Goal: Task Accomplishment & Management: Use online tool/utility

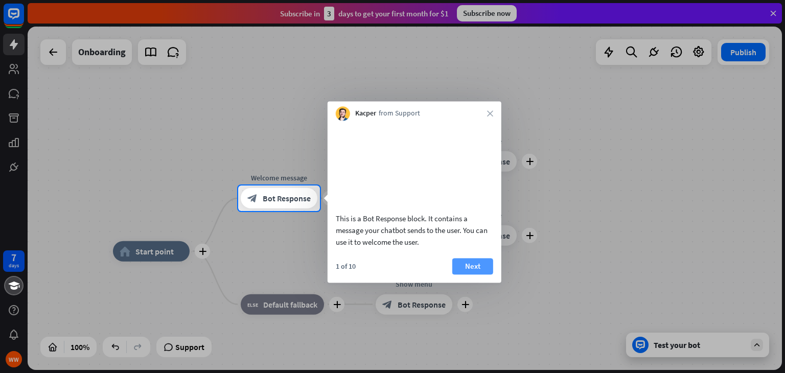
click at [482, 274] on button "Next" at bounding box center [472, 266] width 41 height 16
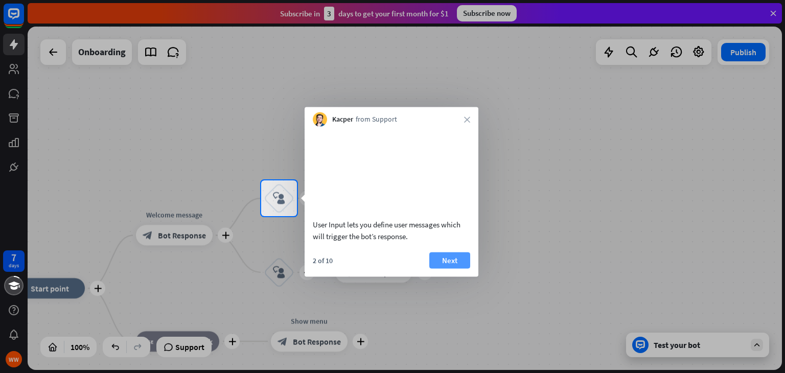
click at [447, 268] on button "Next" at bounding box center [449, 260] width 41 height 16
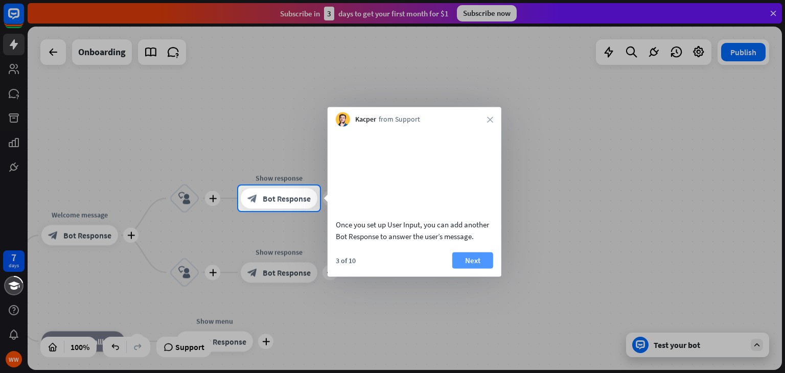
click at [468, 268] on button "Next" at bounding box center [472, 260] width 41 height 16
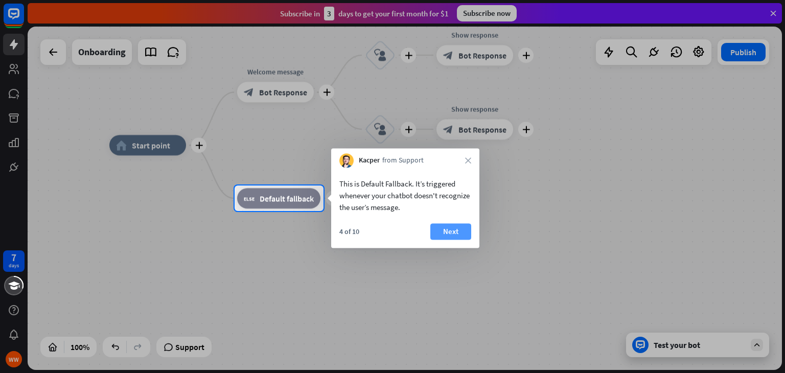
click at [442, 229] on button "Next" at bounding box center [450, 231] width 41 height 16
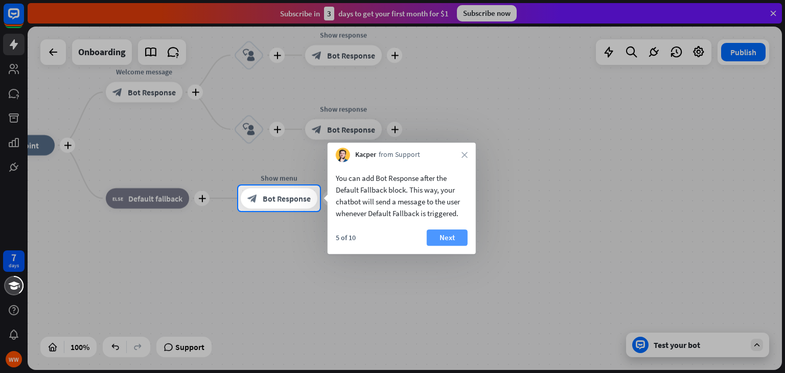
click at [434, 231] on button "Next" at bounding box center [447, 237] width 41 height 16
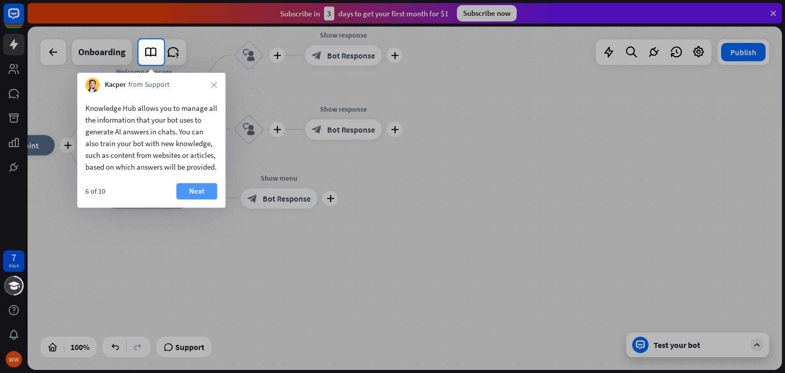
click at [195, 199] on button "Next" at bounding box center [196, 191] width 41 height 16
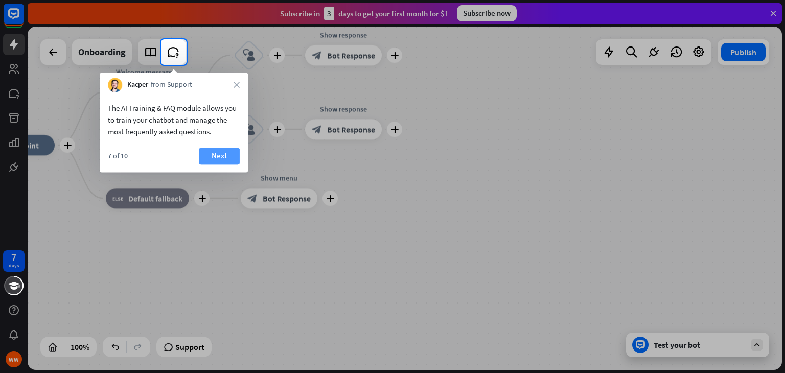
click at [213, 156] on button "Next" at bounding box center [219, 156] width 41 height 16
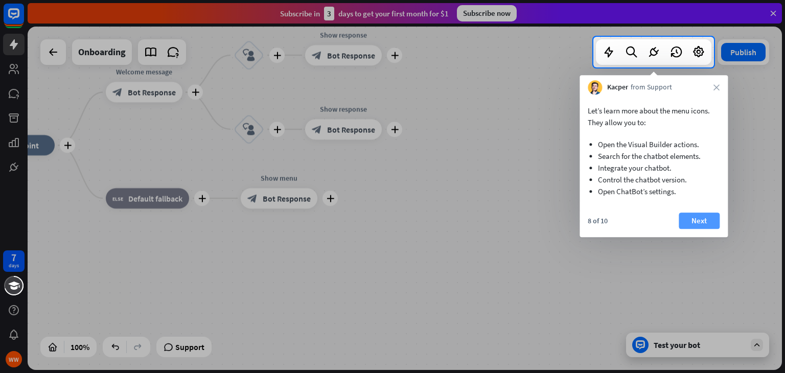
click at [714, 217] on button "Next" at bounding box center [699, 221] width 41 height 16
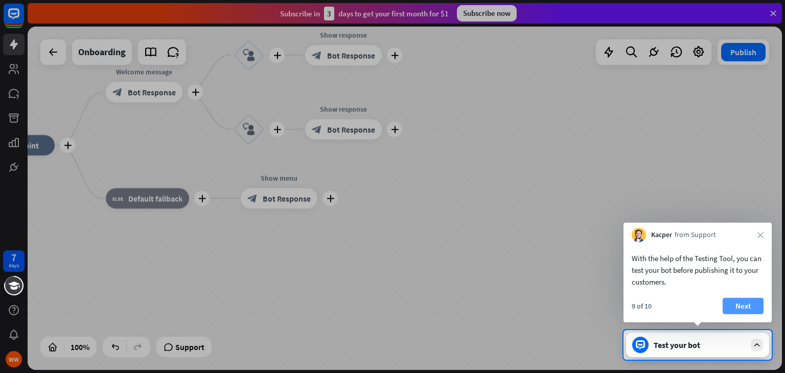
click at [749, 305] on button "Next" at bounding box center [743, 306] width 41 height 16
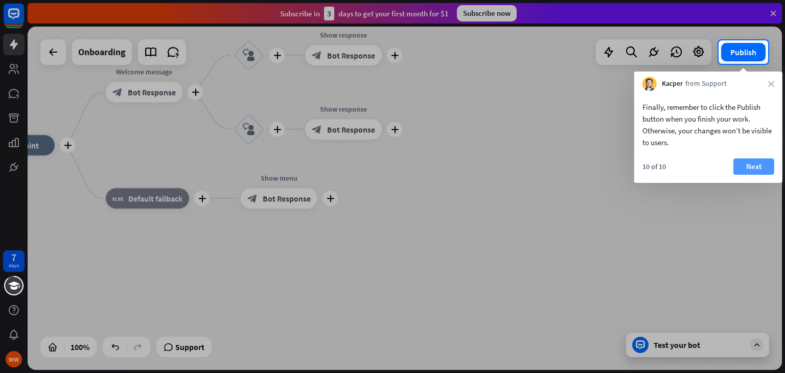
click at [743, 166] on button "Next" at bounding box center [753, 166] width 41 height 16
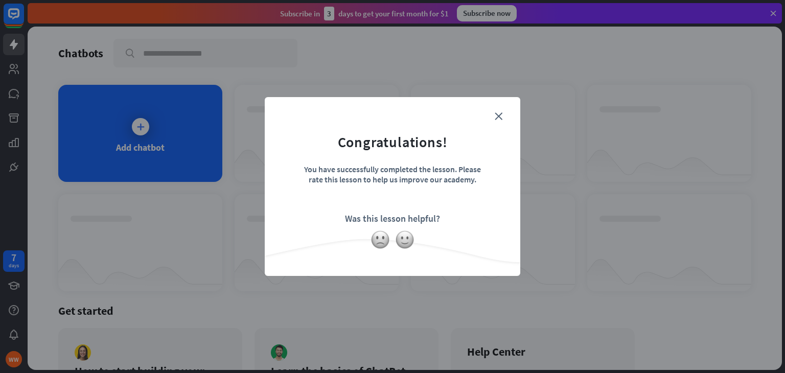
click at [113, 153] on div "close Congratulations! You have successfully completed the lesson. Please rate …" at bounding box center [392, 186] width 785 height 373
click at [494, 119] on form "Congratulations! You have successfully completed the lesson. Please rate this l…" at bounding box center [393, 171] width 230 height 122
click at [501, 114] on icon "close" at bounding box center [499, 116] width 8 height 8
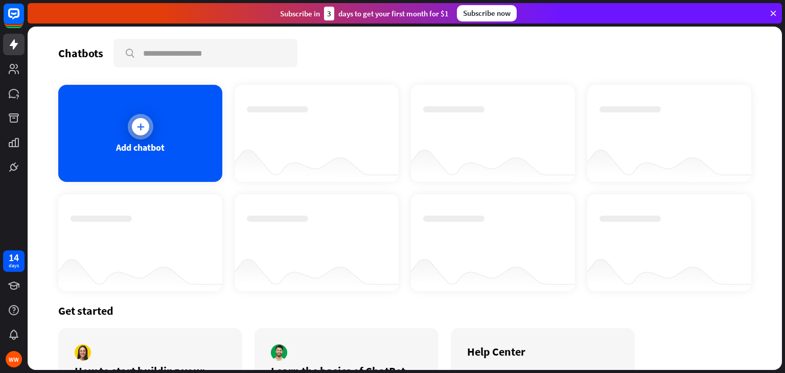
click at [153, 114] on div "Add chatbot" at bounding box center [140, 133] width 164 height 97
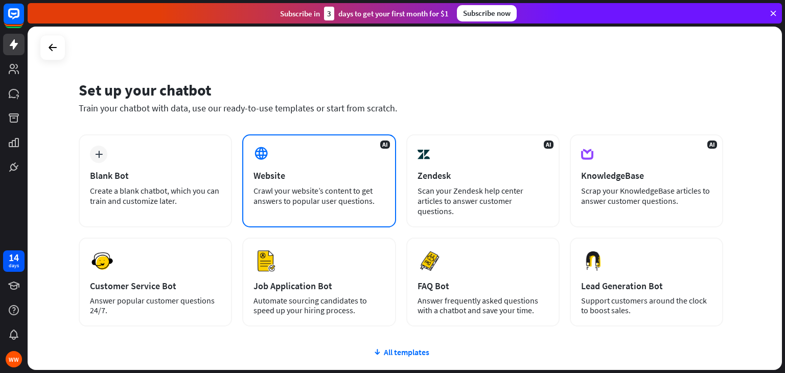
click at [323, 176] on div "Website" at bounding box center [319, 176] width 131 height 12
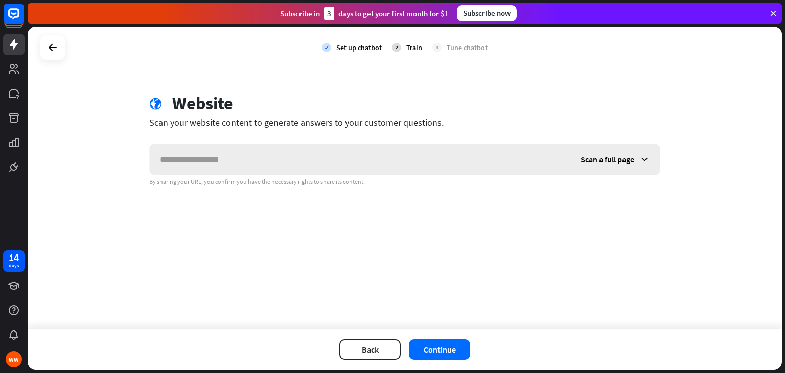
click at [226, 168] on input "text" at bounding box center [360, 159] width 421 height 31
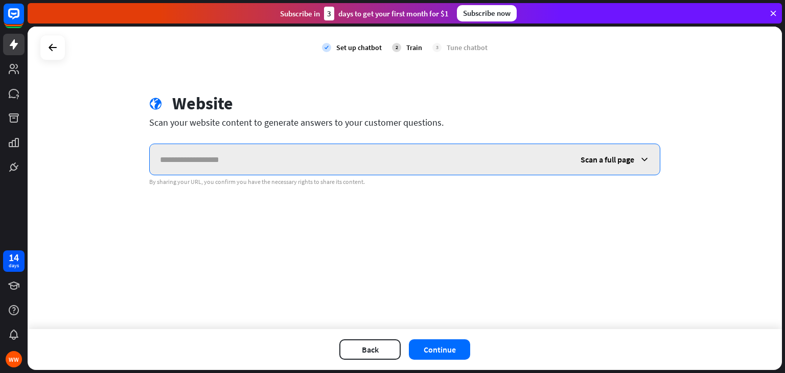
click at [189, 157] on input "text" at bounding box center [360, 159] width 421 height 31
paste input "**********"
type input "**********"
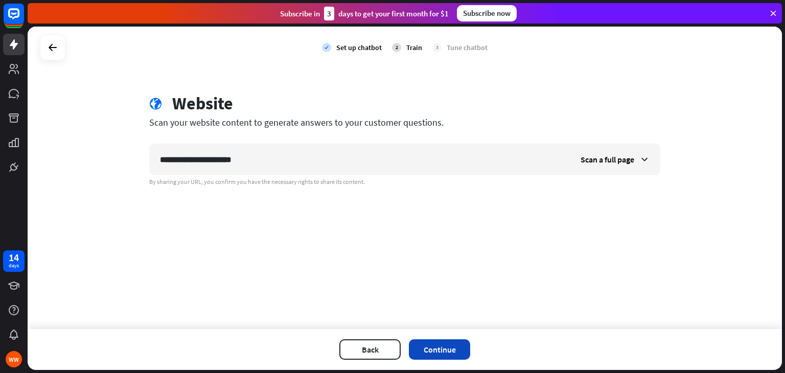
click at [417, 340] on button "Continue" at bounding box center [439, 349] width 61 height 20
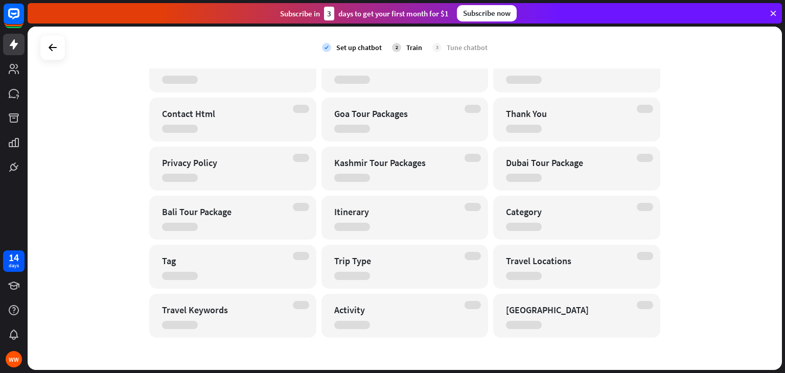
scroll to position [603, 0]
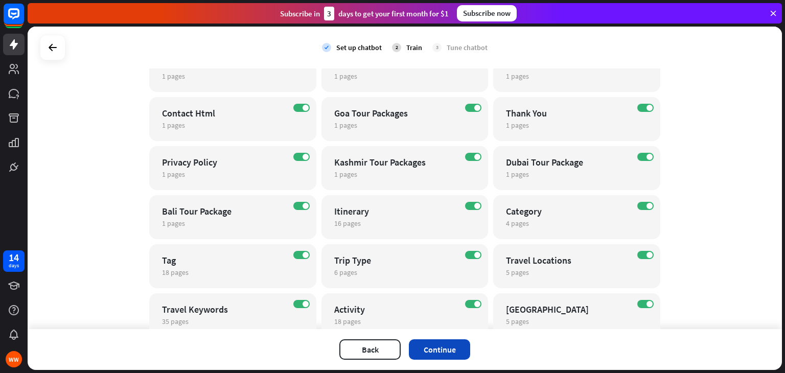
click at [438, 357] on button "Continue" at bounding box center [439, 349] width 61 height 20
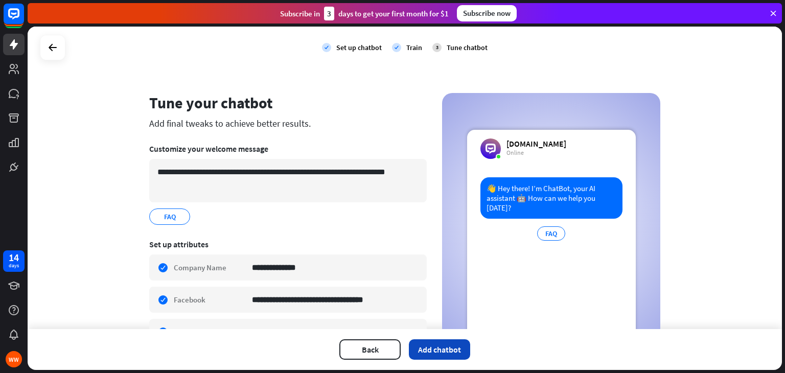
click at [440, 352] on button "Add chatbot" at bounding box center [439, 349] width 61 height 20
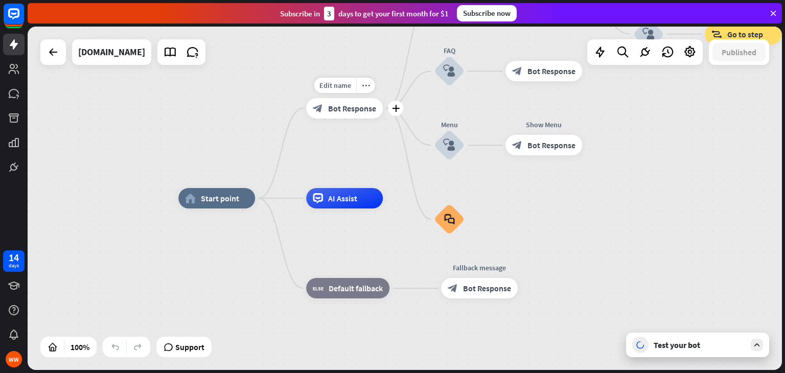
drag, startPoint x: 268, startPoint y: 197, endPoint x: 313, endPoint y: 118, distance: 91.1
click at [331, 113] on span "Bot Response" at bounding box center [352, 108] width 48 height 10
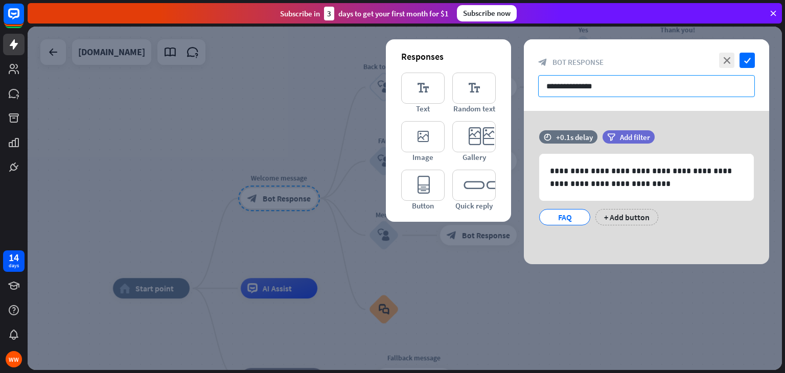
click at [585, 90] on input "**********" at bounding box center [646, 86] width 217 height 22
click at [611, 87] on input "**********" at bounding box center [646, 86] width 217 height 22
click at [617, 215] on div "+ Add button" at bounding box center [626, 217] width 63 height 16
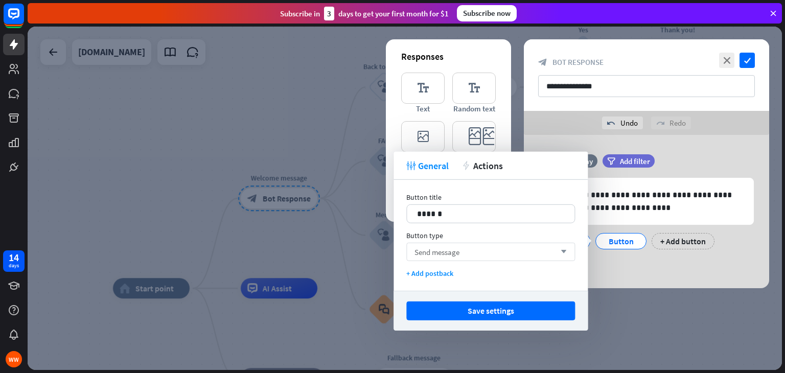
click at [504, 250] on div "Send message arrow_down" at bounding box center [490, 252] width 169 height 18
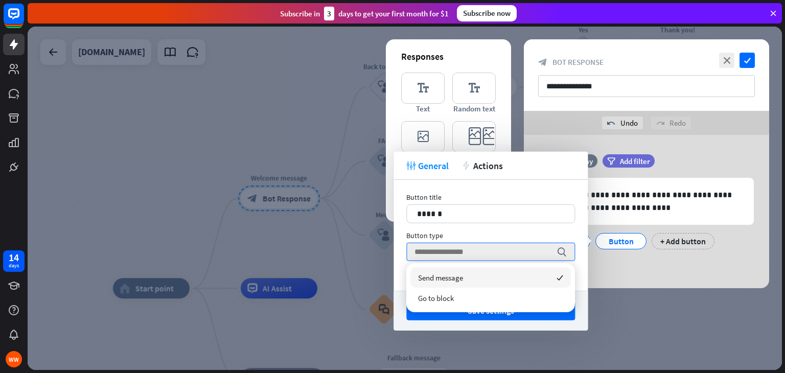
click at [482, 279] on div "Send message checked" at bounding box center [490, 277] width 160 height 20
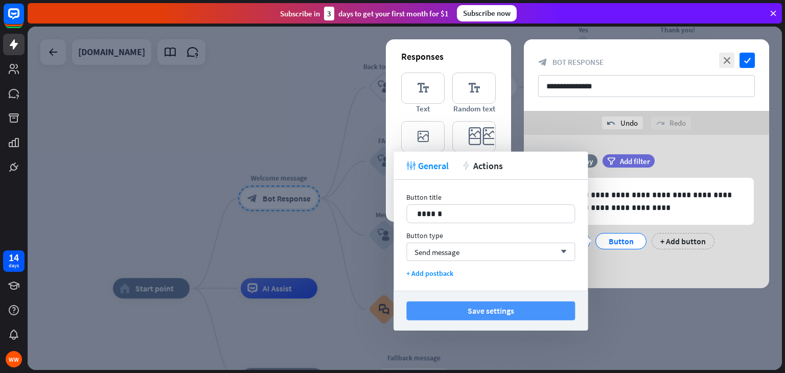
click at [482, 307] on button "Save settings" at bounding box center [490, 311] width 169 height 19
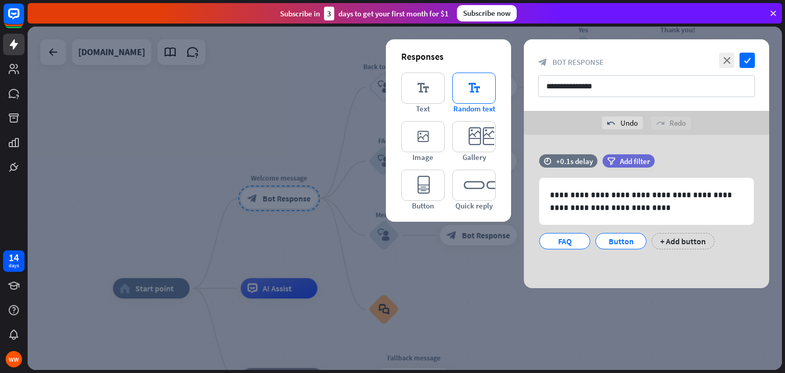
click at [471, 98] on icon "editor_text" at bounding box center [473, 88] width 43 height 31
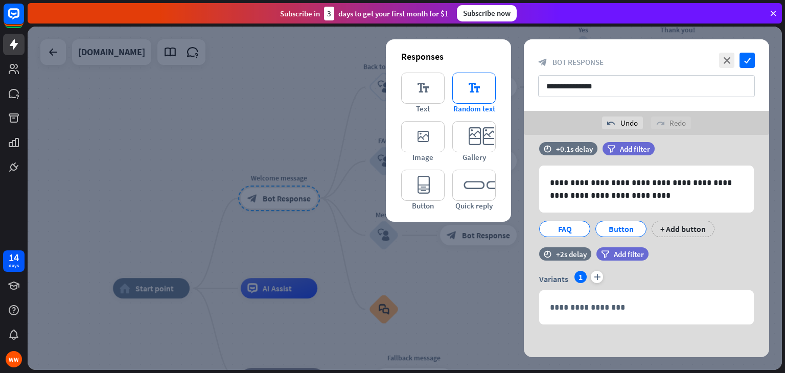
scroll to position [14, 0]
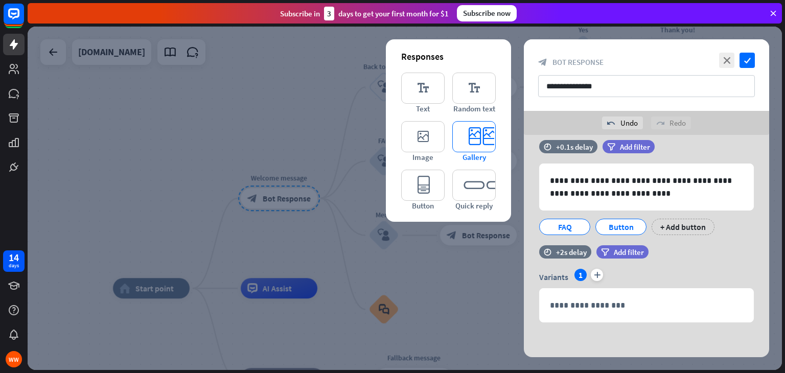
click at [472, 149] on icon "editor_card" at bounding box center [473, 136] width 43 height 31
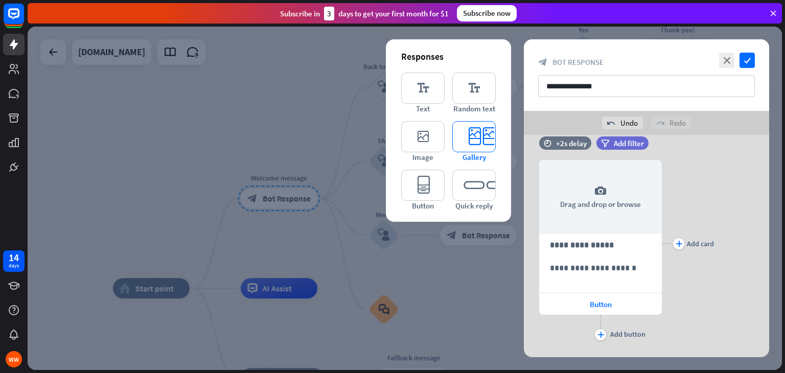
scroll to position [212, 0]
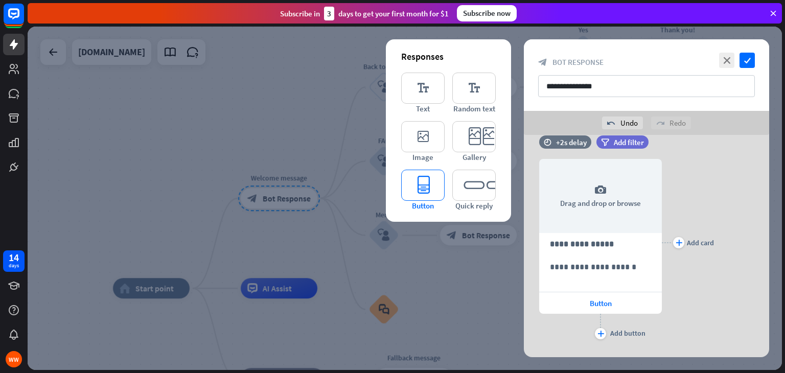
click at [423, 189] on icon "editor_button" at bounding box center [422, 185] width 43 height 31
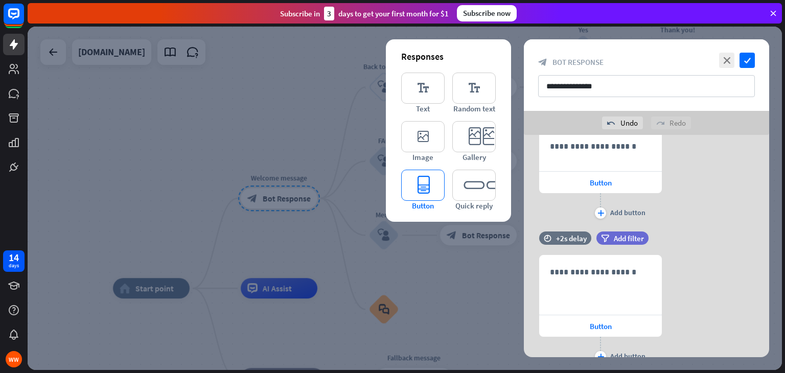
scroll to position [374, 0]
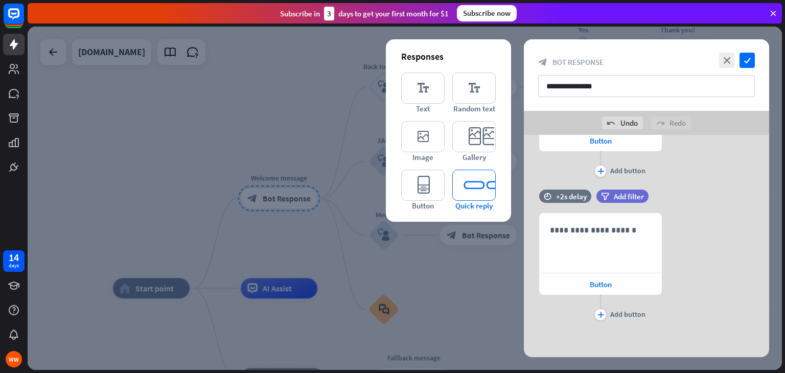
click at [468, 194] on icon "editor_quick_replies" at bounding box center [473, 185] width 43 height 31
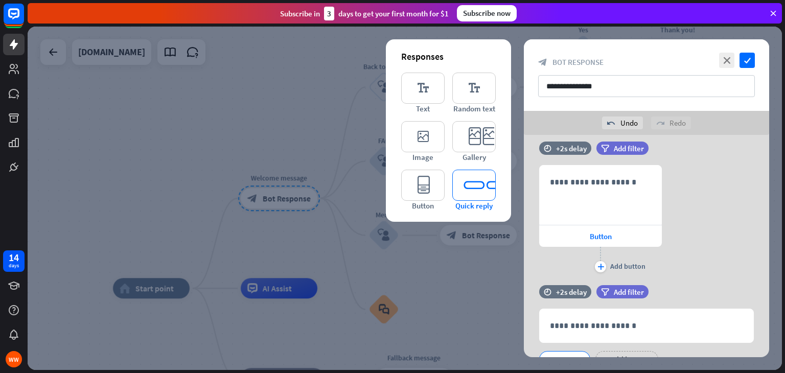
scroll to position [466, 0]
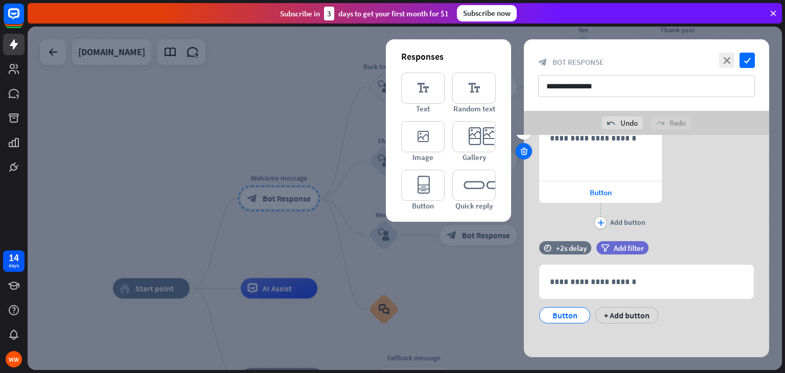
click at [527, 150] on icon at bounding box center [524, 151] width 10 height 9
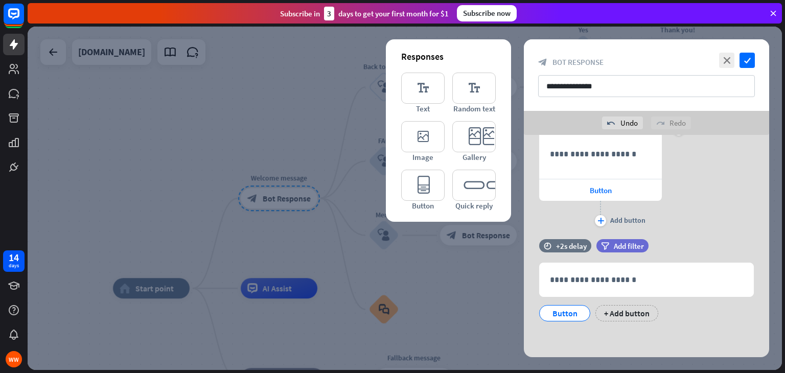
scroll to position [323, 0]
click at [523, 298] on div at bounding box center [524, 294] width 16 height 16
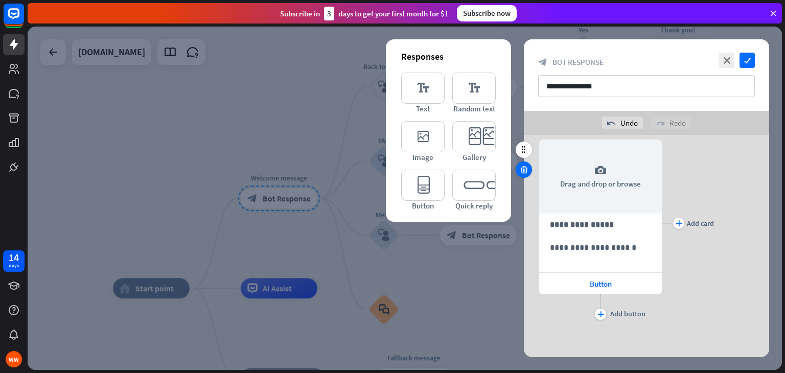
click at [519, 168] on icon at bounding box center [524, 169] width 10 height 9
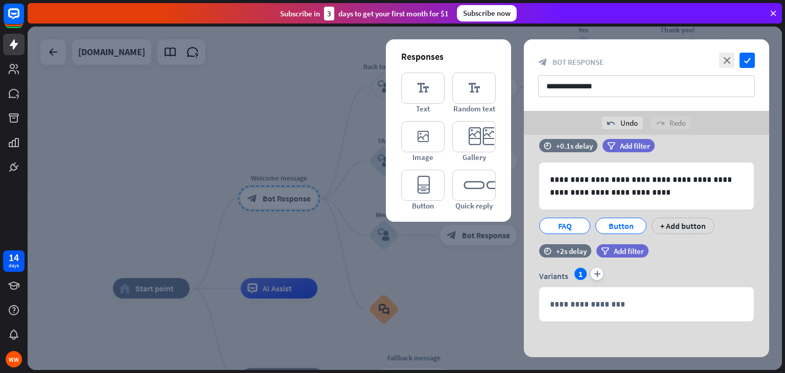
scroll to position [15, 0]
click at [524, 197] on icon at bounding box center [524, 193] width 10 height 9
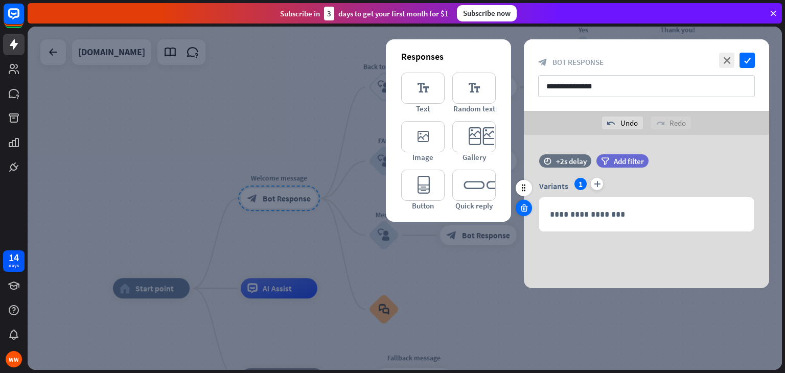
click at [521, 211] on icon at bounding box center [524, 207] width 10 height 9
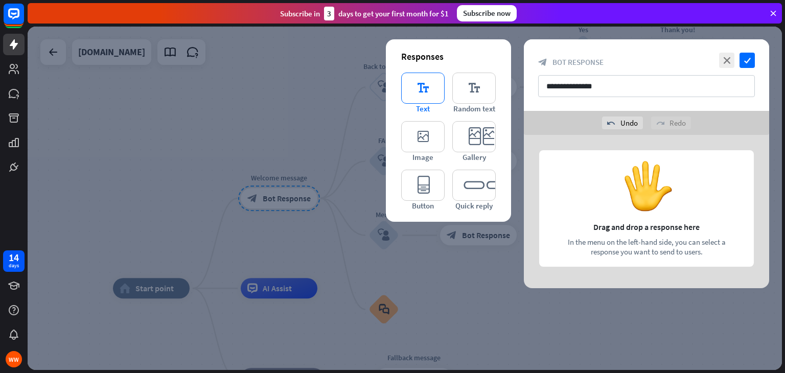
click at [427, 90] on icon "editor_text" at bounding box center [422, 88] width 43 height 31
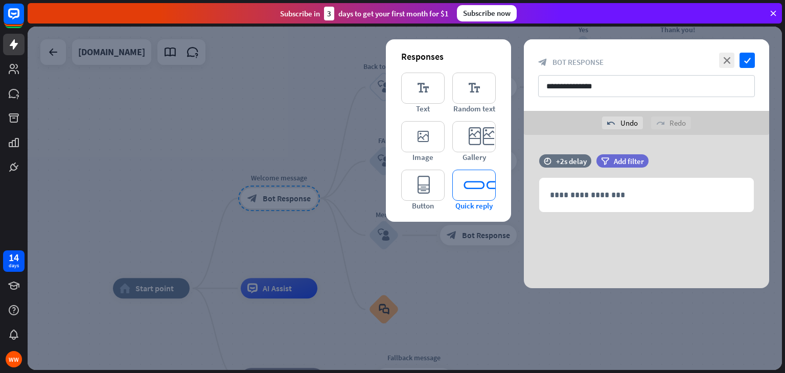
click at [476, 186] on icon "editor_quick_replies" at bounding box center [473, 185] width 43 height 31
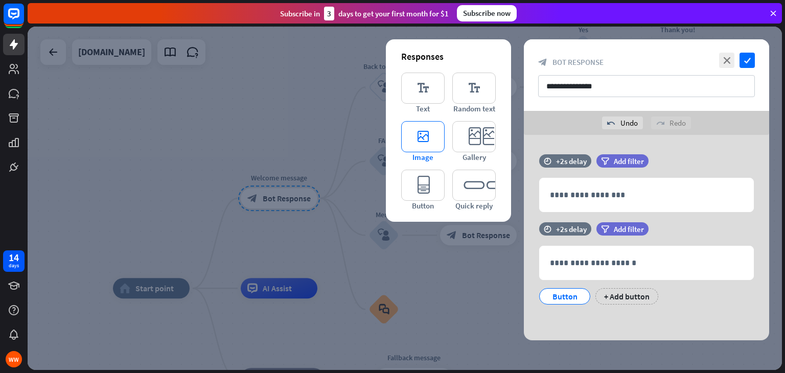
click at [430, 135] on icon "editor_image" at bounding box center [422, 136] width 43 height 31
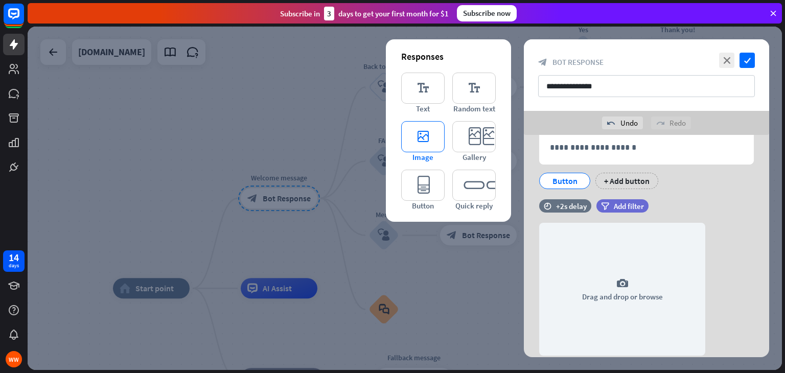
scroll to position [149, 0]
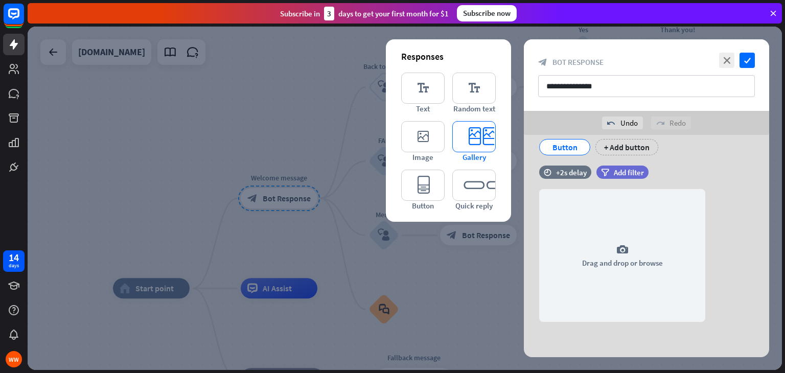
click at [472, 136] on icon "editor_card" at bounding box center [473, 136] width 43 height 31
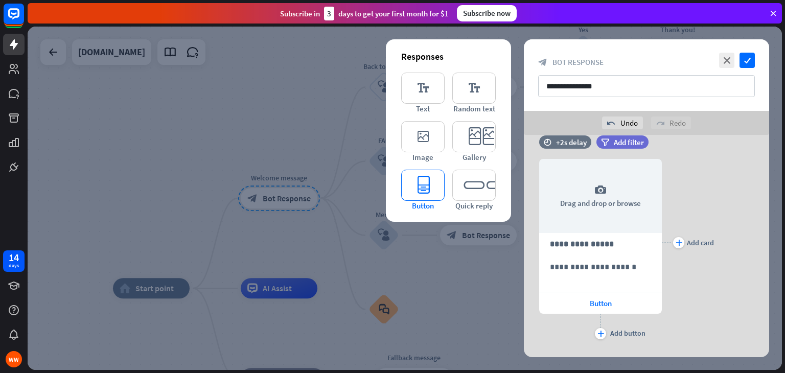
click at [436, 185] on icon "editor_button" at bounding box center [422, 185] width 43 height 31
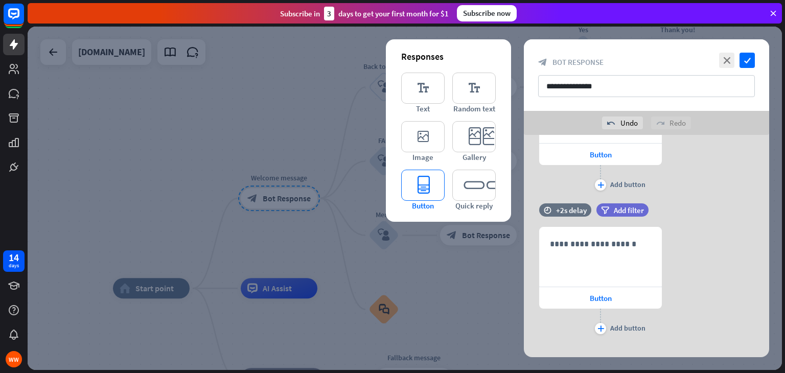
scroll to position [509, 0]
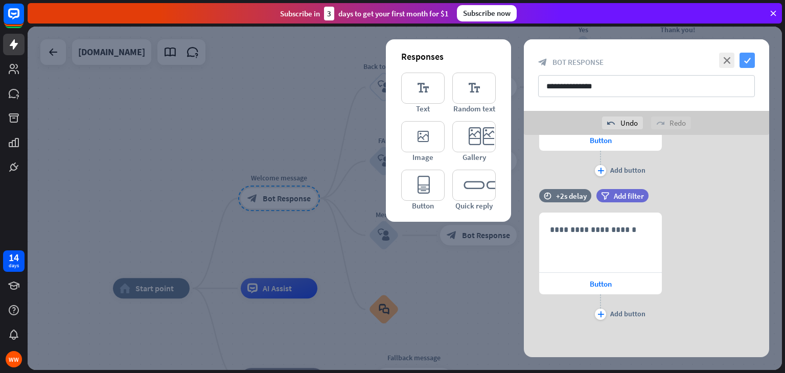
click at [752, 63] on icon "check" at bounding box center [747, 60] width 15 height 15
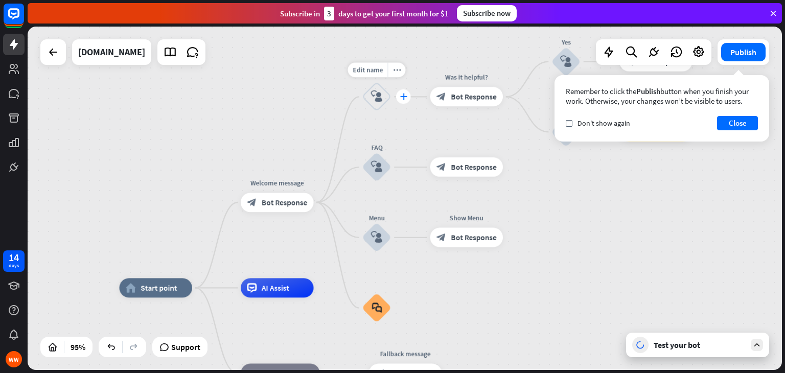
click at [402, 94] on icon "plus" at bounding box center [403, 97] width 7 height 7
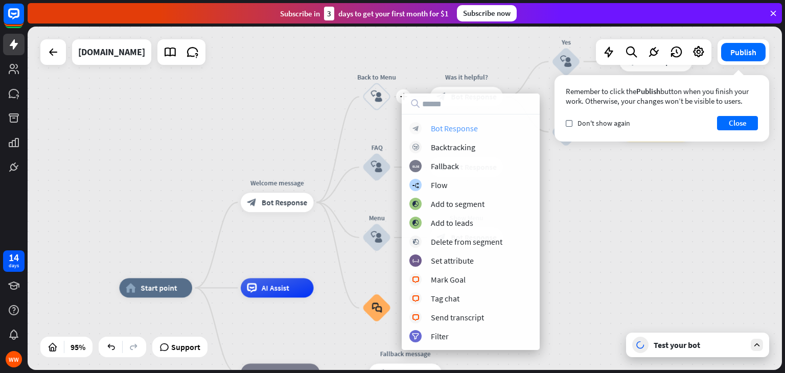
click at [466, 130] on div "Bot Response" at bounding box center [454, 128] width 47 height 10
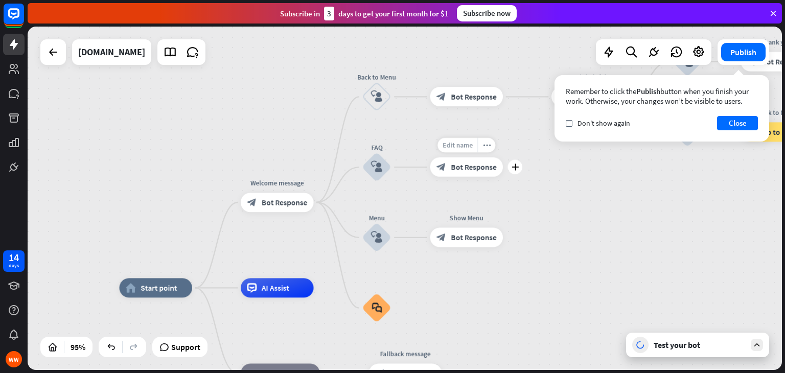
click at [457, 141] on span "Edit name" at bounding box center [458, 145] width 30 height 9
click at [499, 131] on div "home_2 Start point Welcome message block_bot_response Bot Response Back to Menu…" at bounding box center [405, 198] width 754 height 343
click at [465, 152] on div "Edit name" at bounding box center [458, 145] width 40 height 15
type input "*******"
click at [745, 54] on button "Publish" at bounding box center [743, 52] width 44 height 18
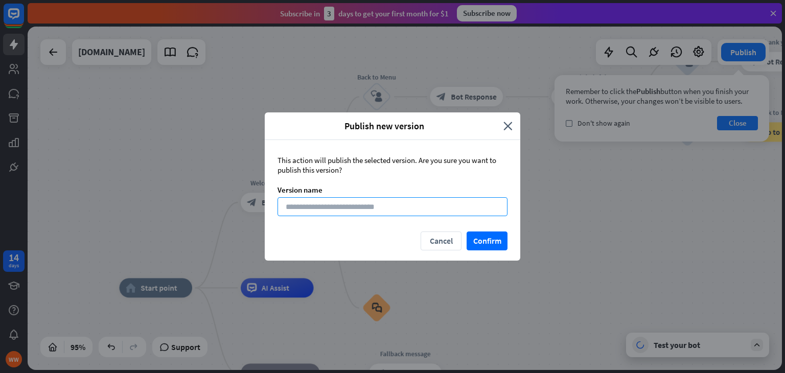
click at [390, 205] on input at bounding box center [393, 206] width 230 height 19
type input "**********"
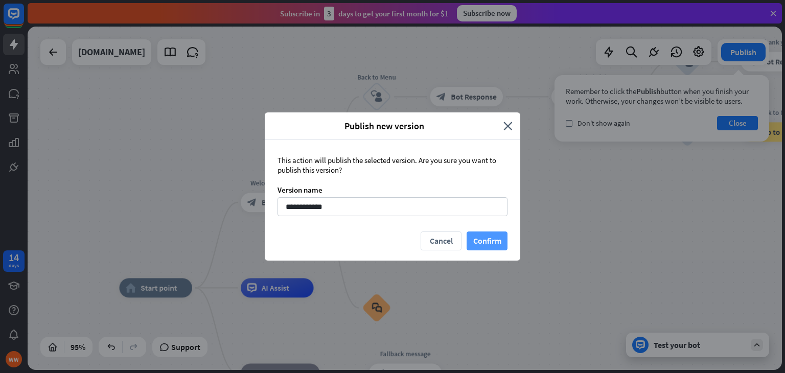
click at [485, 242] on button "Confirm" at bounding box center [487, 241] width 41 height 19
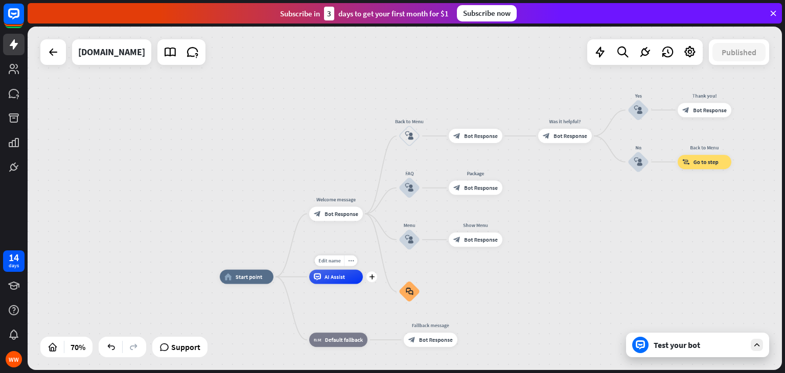
click at [326, 283] on div "AI Assist" at bounding box center [336, 277] width 54 height 14
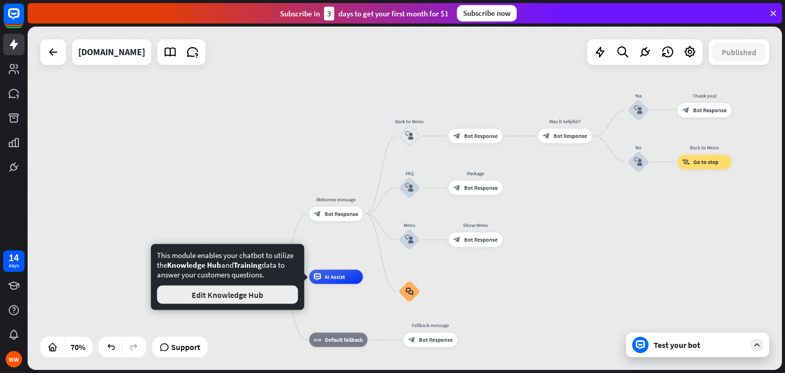
click at [275, 287] on button "Edit Knowledge Hub" at bounding box center [227, 295] width 141 height 18
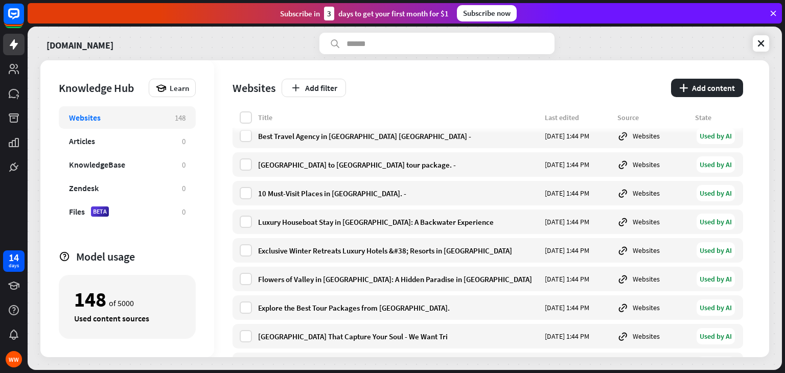
scroll to position [4029, 0]
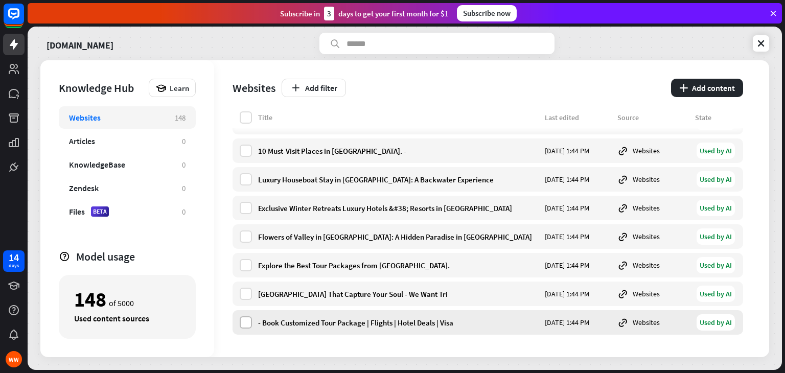
click at [240, 324] on label at bounding box center [246, 322] width 12 height 12
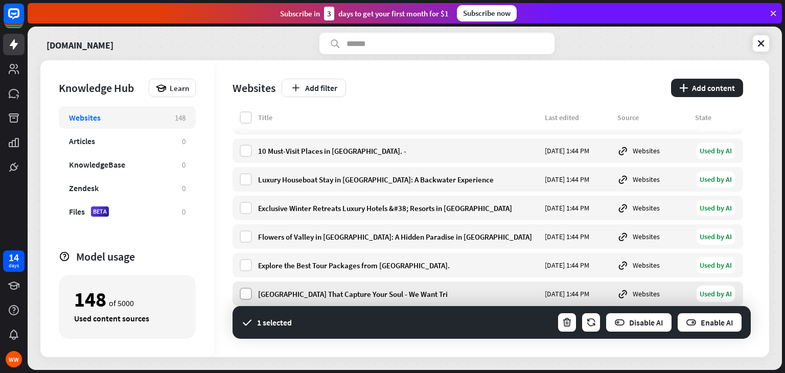
click at [243, 297] on label at bounding box center [246, 294] width 12 height 12
click at [704, 325] on button "Enable AI" at bounding box center [710, 322] width 66 height 20
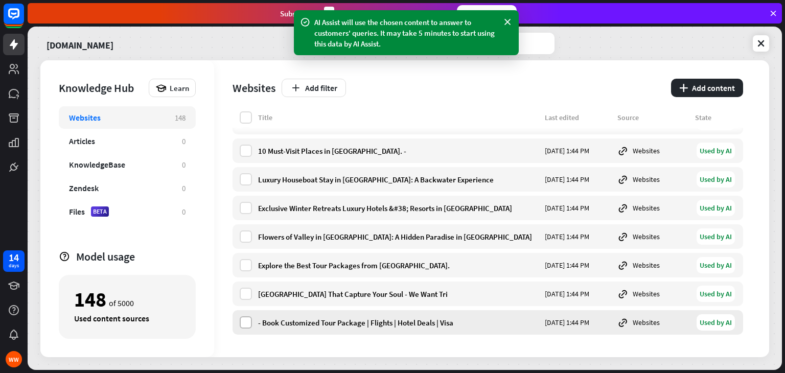
click at [246, 321] on label at bounding box center [246, 322] width 12 height 12
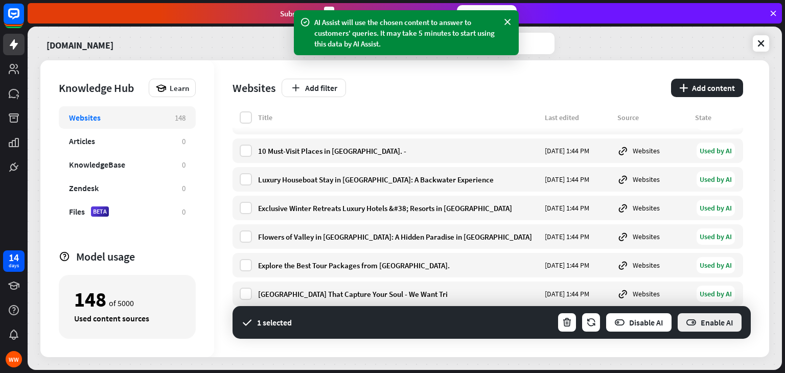
click at [698, 324] on button "Enable AI" at bounding box center [710, 322] width 66 height 20
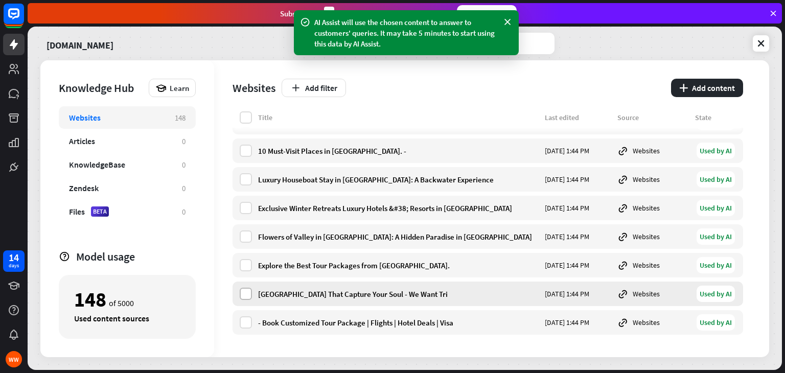
click at [245, 293] on label at bounding box center [246, 294] width 12 height 12
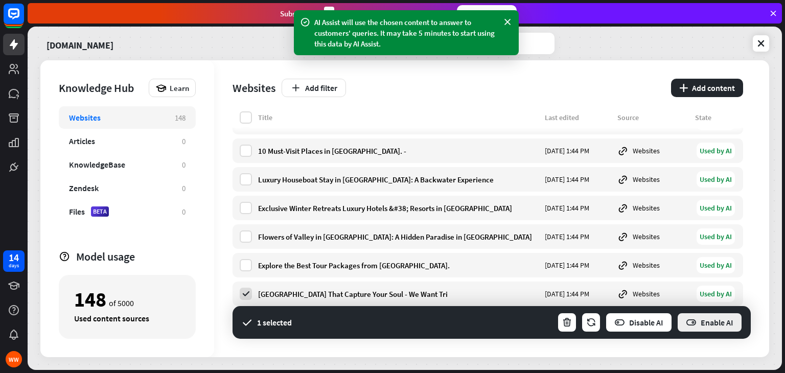
click at [704, 319] on button "Enable AI" at bounding box center [710, 322] width 66 height 20
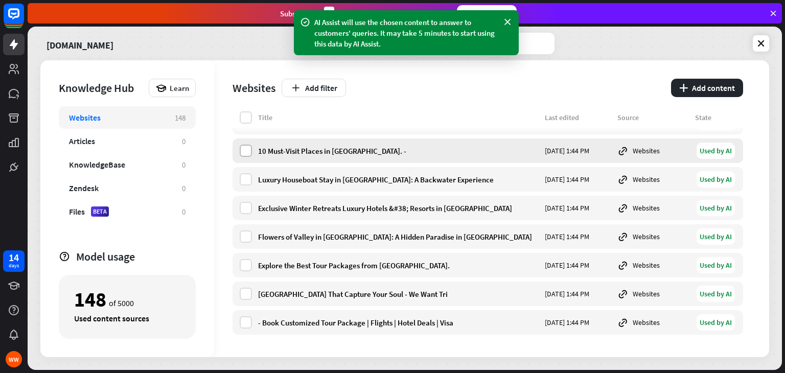
click at [245, 146] on label at bounding box center [246, 151] width 12 height 12
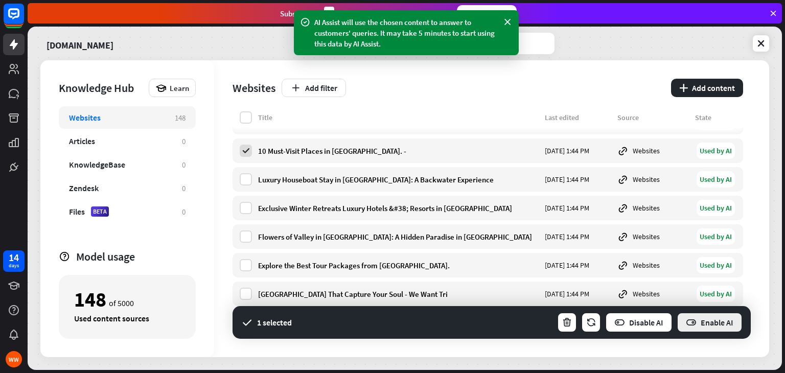
click at [716, 320] on button "Enable AI" at bounding box center [710, 322] width 66 height 20
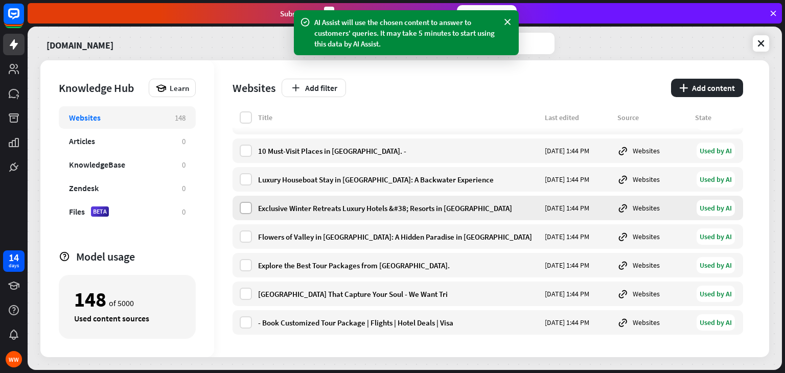
click at [243, 205] on label at bounding box center [246, 208] width 12 height 12
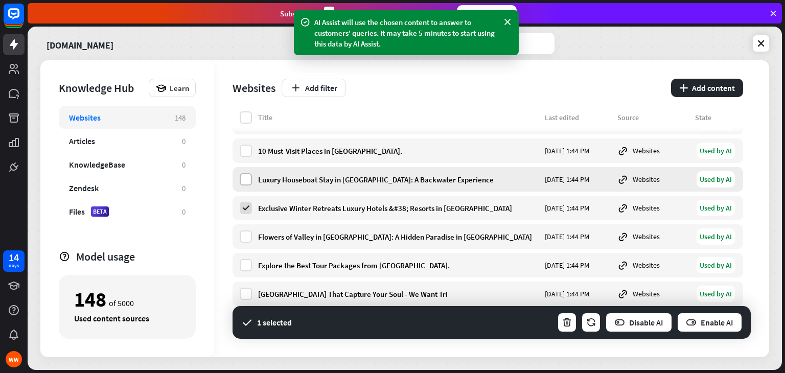
click at [245, 182] on label at bounding box center [246, 179] width 12 height 12
click at [720, 323] on button "Enable AI" at bounding box center [710, 322] width 66 height 20
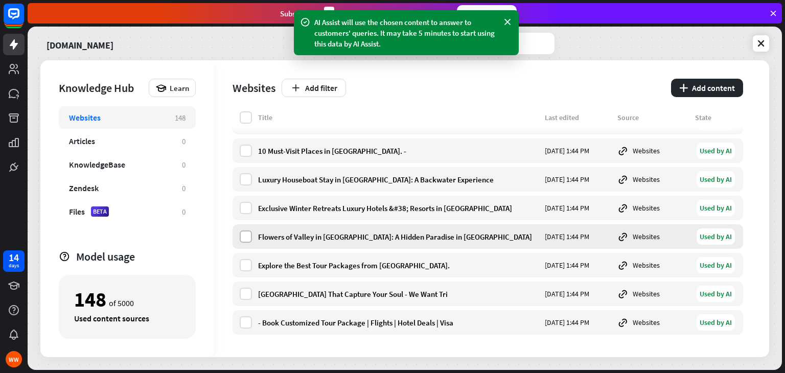
click at [240, 239] on label at bounding box center [246, 237] width 12 height 12
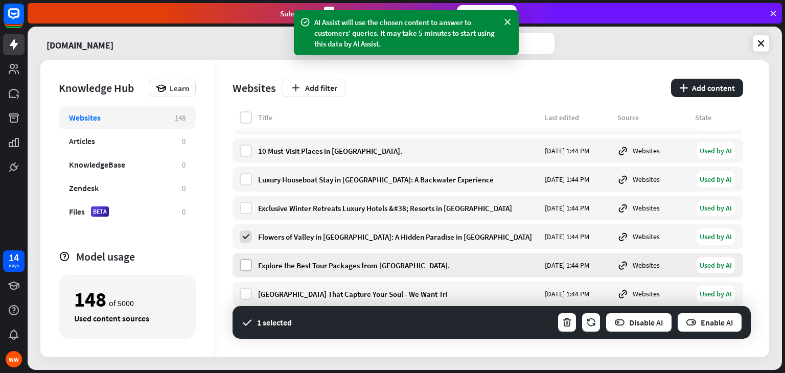
click at [244, 263] on label at bounding box center [246, 265] width 12 height 12
click at [705, 325] on button "Enable AI" at bounding box center [710, 322] width 66 height 20
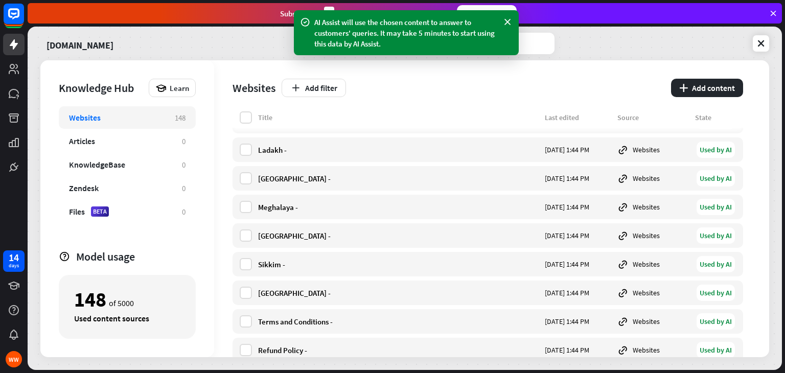
scroll to position [3314, 0]
click at [242, 207] on label at bounding box center [246, 208] width 12 height 12
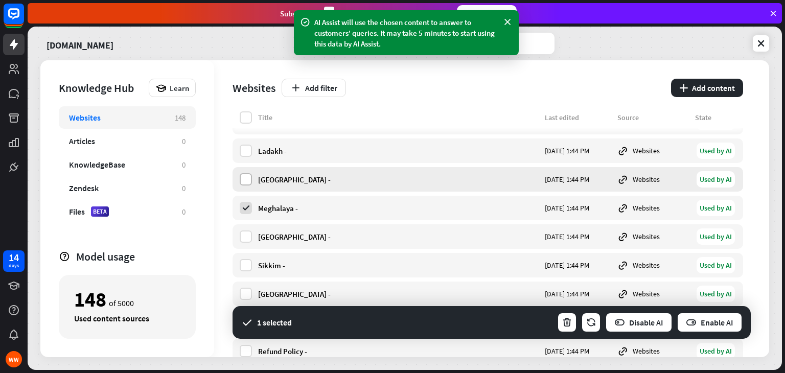
click at [247, 173] on label at bounding box center [246, 179] width 12 height 12
click at [245, 152] on label at bounding box center [246, 151] width 12 height 12
click at [247, 111] on label at bounding box center [246, 117] width 12 height 12
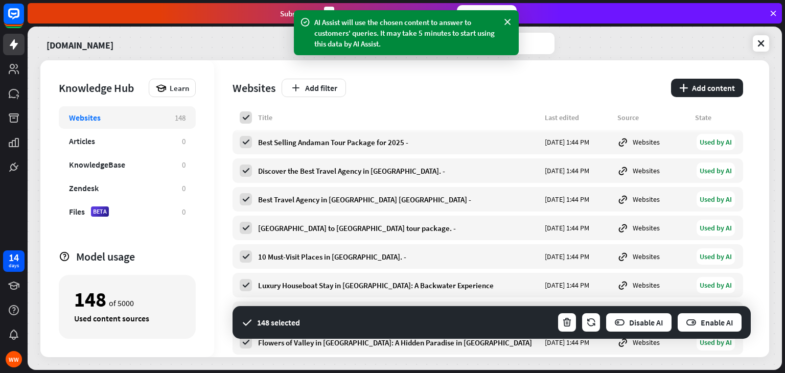
scroll to position [4029, 0]
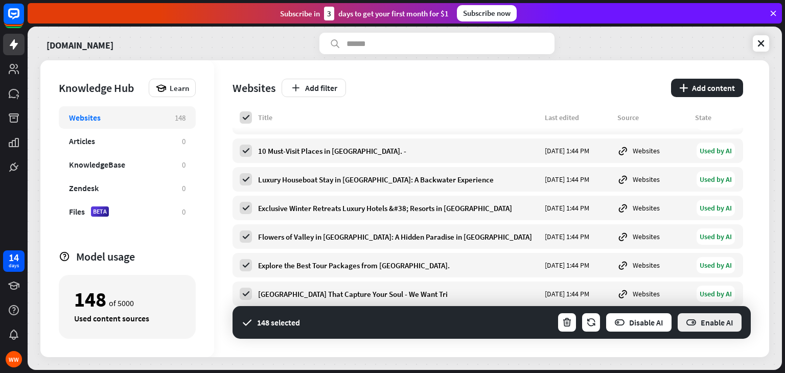
click at [700, 327] on button "Enable AI" at bounding box center [710, 322] width 66 height 20
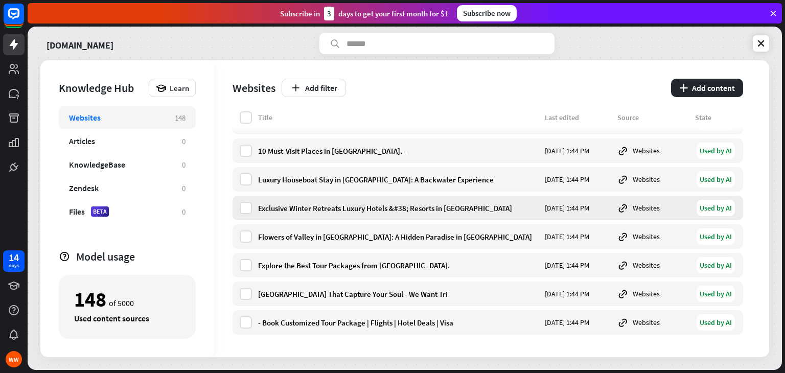
click at [645, 211] on div "Websites" at bounding box center [653, 207] width 72 height 11
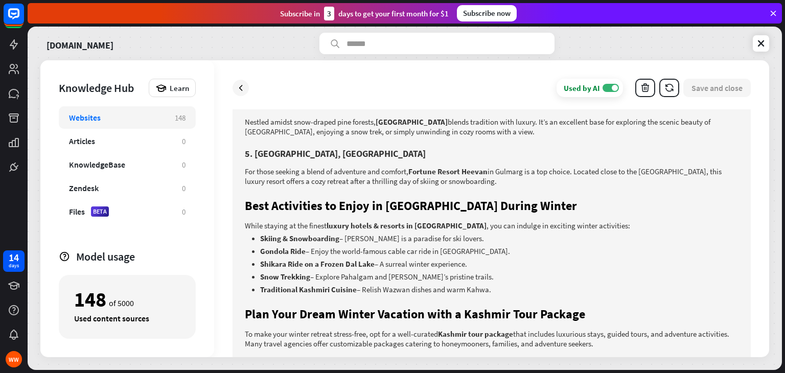
scroll to position [811, 0]
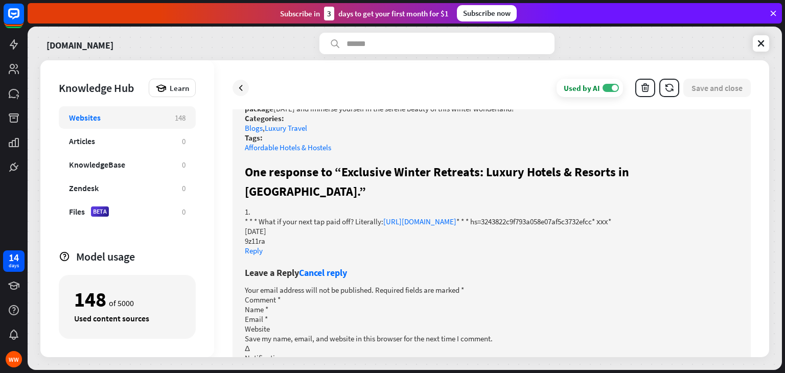
click at [456, 217] on link "[URL][DOMAIN_NAME]" at bounding box center [419, 222] width 73 height 10
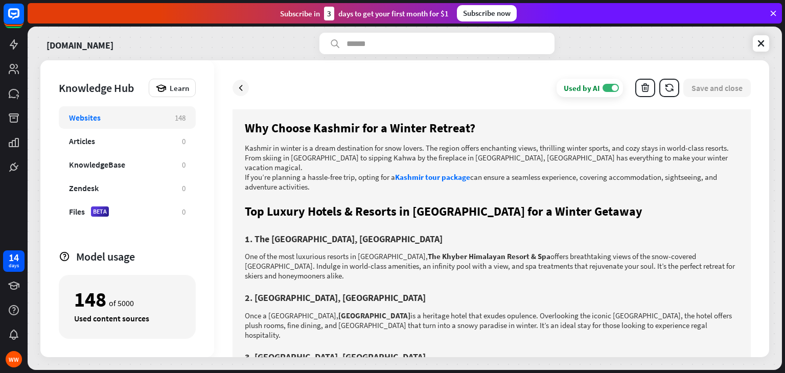
scroll to position [0, 0]
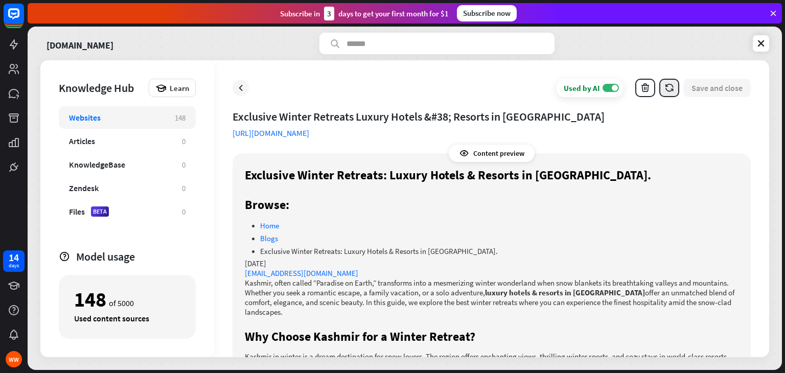
click at [669, 91] on icon "button" at bounding box center [669, 88] width 11 height 11
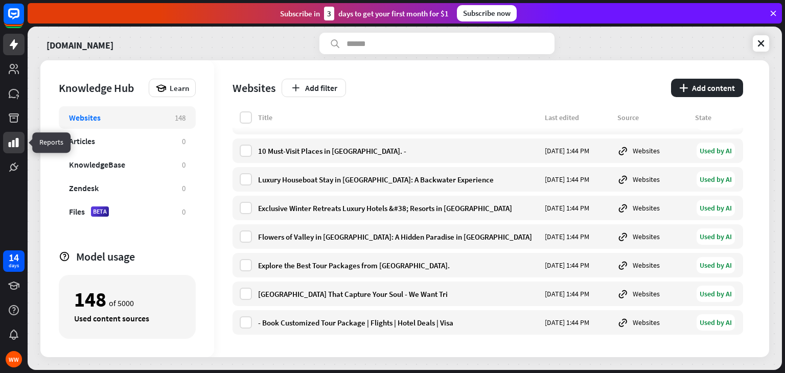
click at [9, 145] on icon at bounding box center [14, 142] width 10 height 9
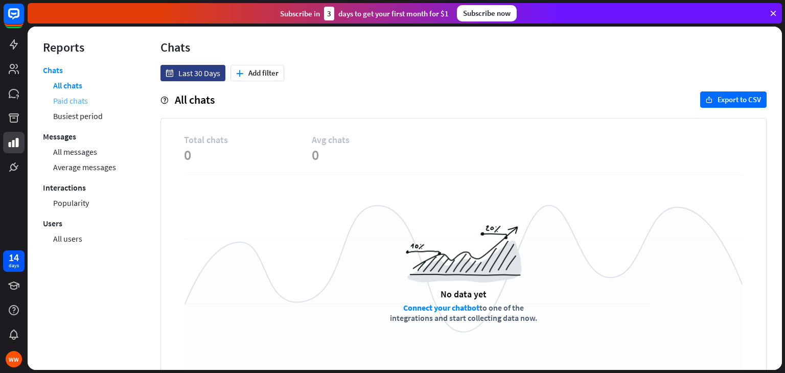
click at [60, 101] on link "Paid chats" at bounding box center [70, 100] width 35 height 15
click at [72, 114] on link "Busiest period" at bounding box center [78, 115] width 50 height 15
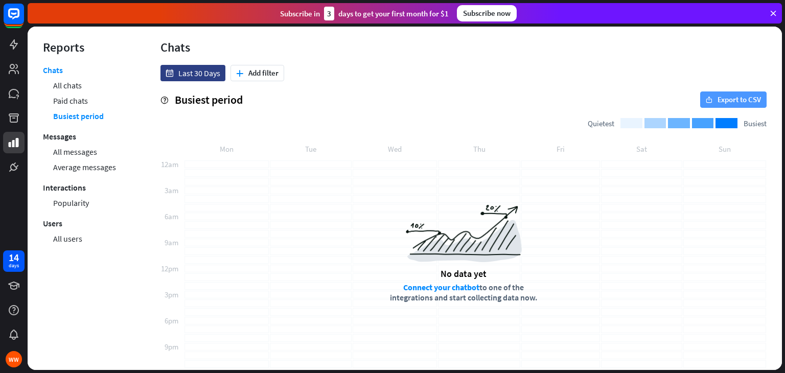
click at [737, 95] on button "export Export to CSV" at bounding box center [733, 99] width 66 height 16
click at [67, 150] on link "All messages" at bounding box center [75, 151] width 44 height 15
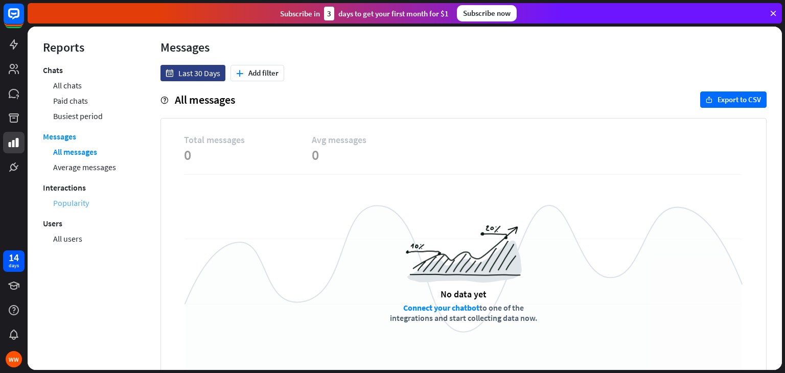
click at [74, 204] on link "Popularity" at bounding box center [71, 202] width 36 height 15
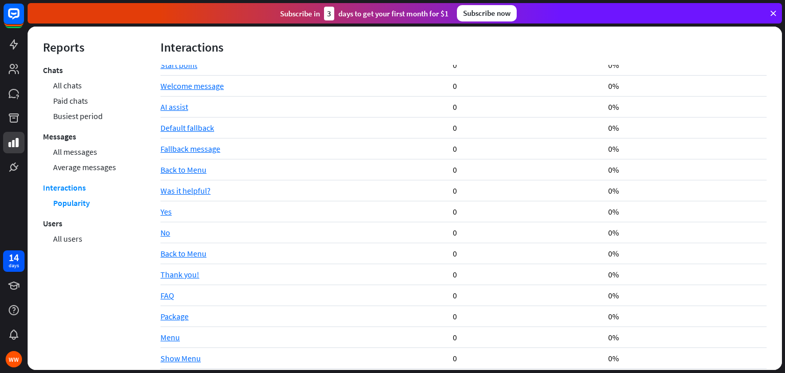
scroll to position [133, 0]
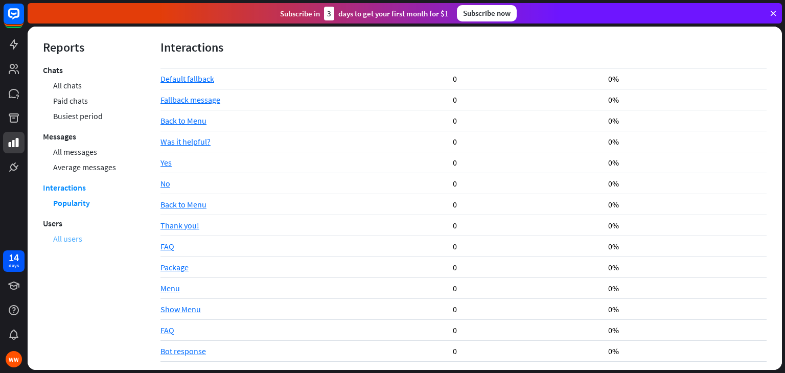
click at [59, 243] on link "All users" at bounding box center [67, 238] width 29 height 15
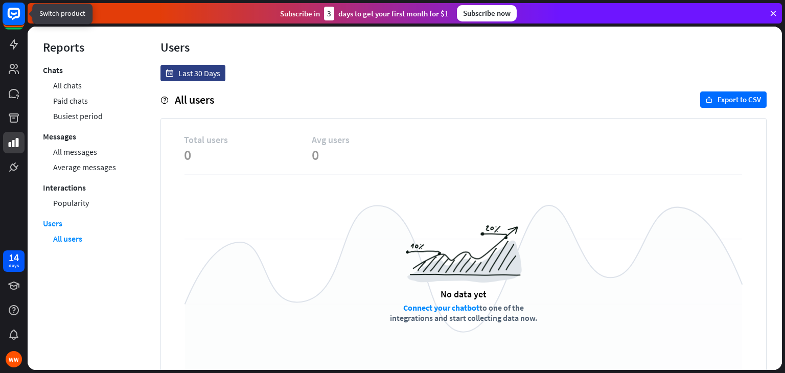
click at [9, 17] on icon at bounding box center [14, 14] width 12 height 12
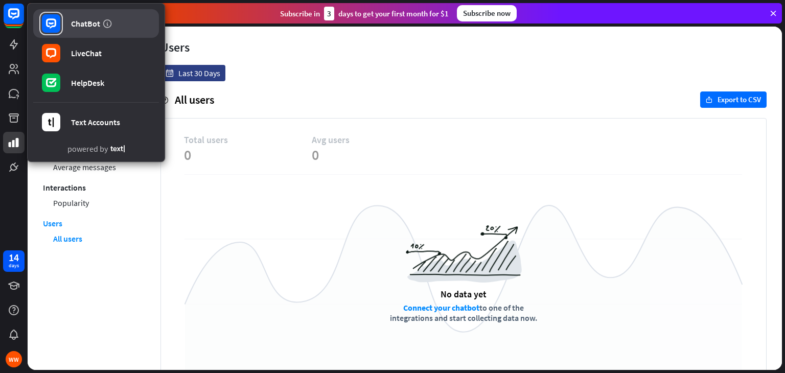
click at [92, 34] on link "ChatBot" at bounding box center [96, 23] width 126 height 29
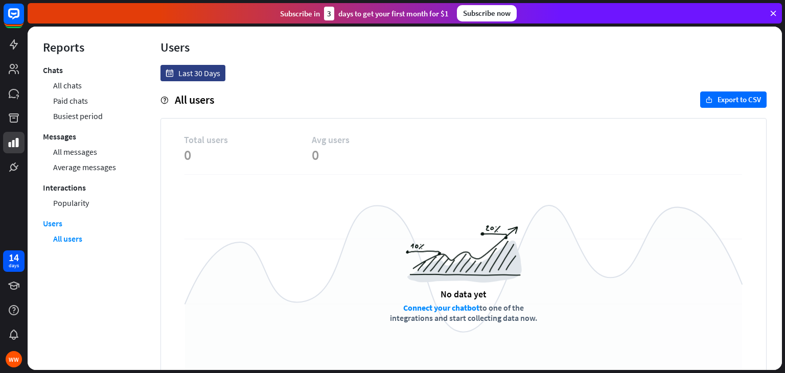
click at [771, 11] on icon at bounding box center [773, 13] width 9 height 9
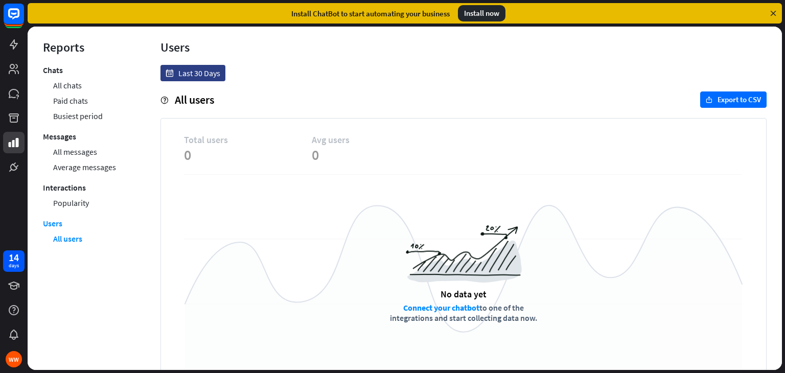
click at [775, 11] on icon at bounding box center [773, 13] width 9 height 9
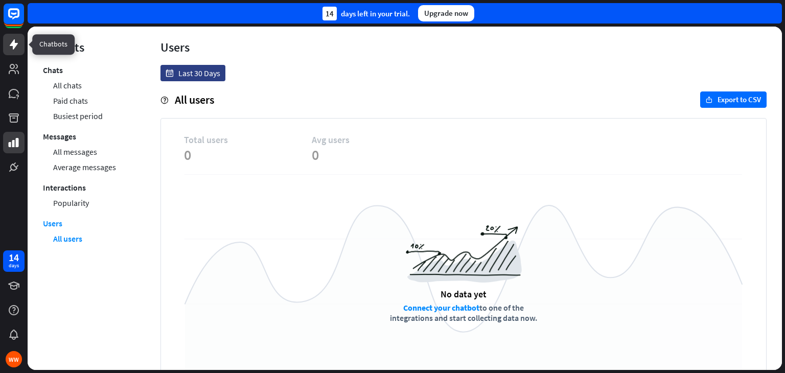
click at [8, 41] on icon at bounding box center [14, 44] width 12 height 12
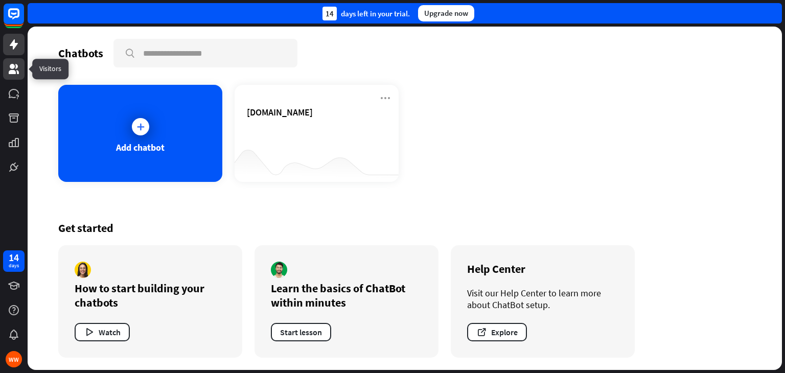
click at [10, 68] on icon at bounding box center [14, 69] width 12 height 12
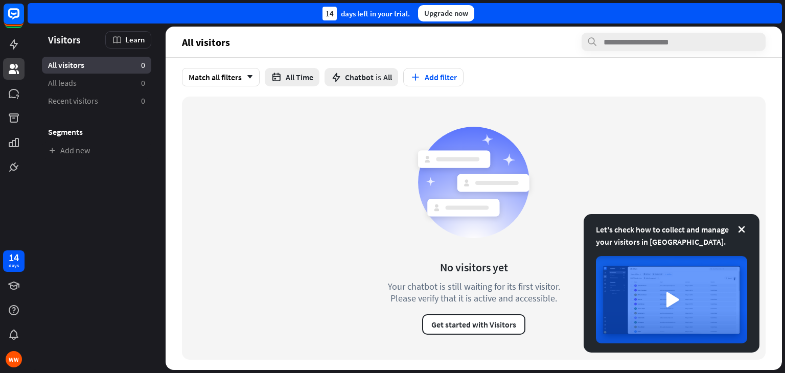
click at [25, 90] on div at bounding box center [14, 89] width 28 height 178
click at [8, 96] on icon at bounding box center [14, 93] width 12 height 12
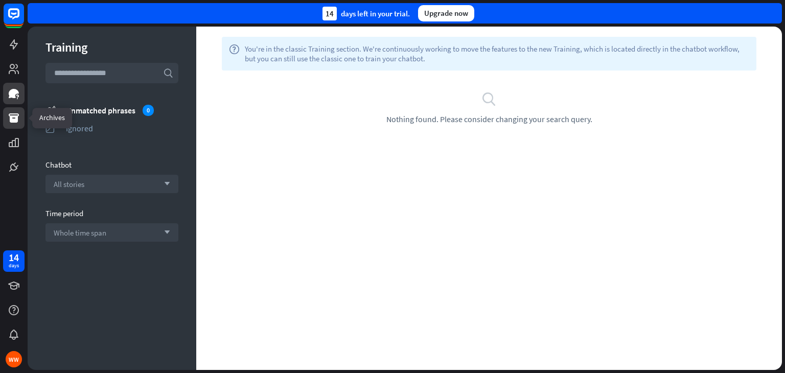
click at [11, 120] on icon at bounding box center [14, 117] width 10 height 9
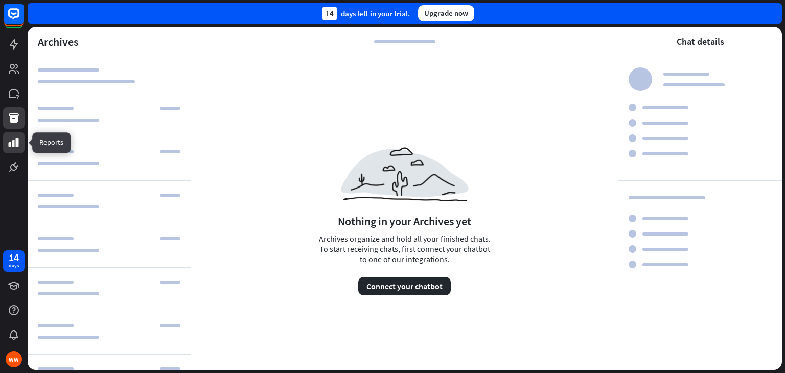
click at [9, 144] on icon at bounding box center [14, 142] width 10 height 9
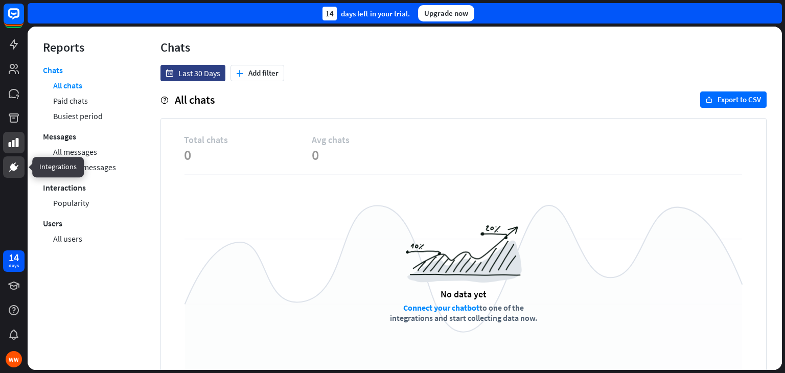
click at [5, 162] on link at bounding box center [13, 166] width 21 height 21
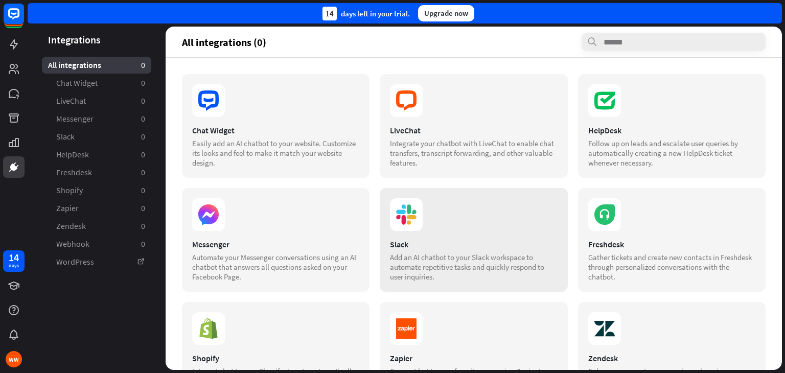
scroll to position [166, 0]
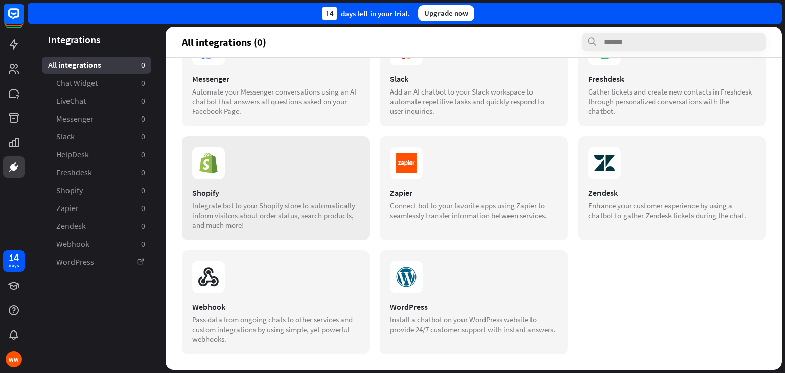
click at [316, 188] on div "Shopify" at bounding box center [275, 193] width 167 height 10
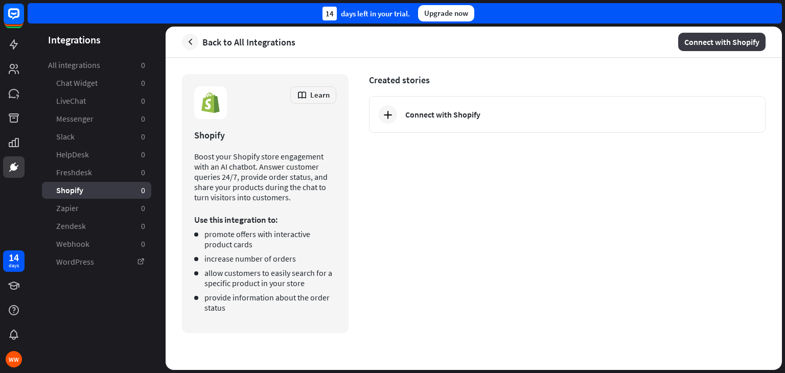
click at [726, 43] on button "Connect with Shopify" at bounding box center [721, 42] width 87 height 18
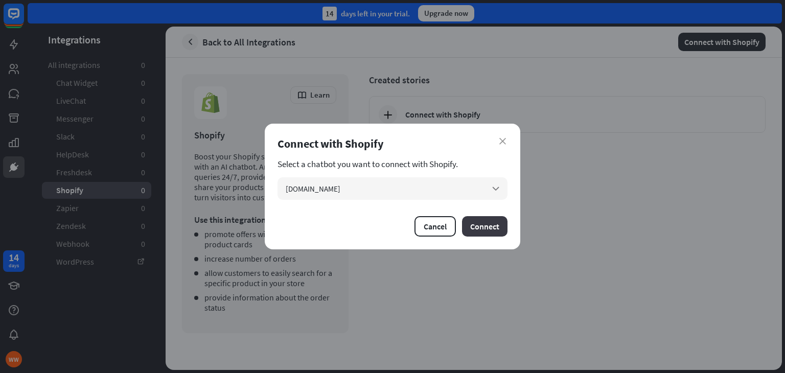
click at [490, 227] on button "Connect" at bounding box center [484, 226] width 45 height 20
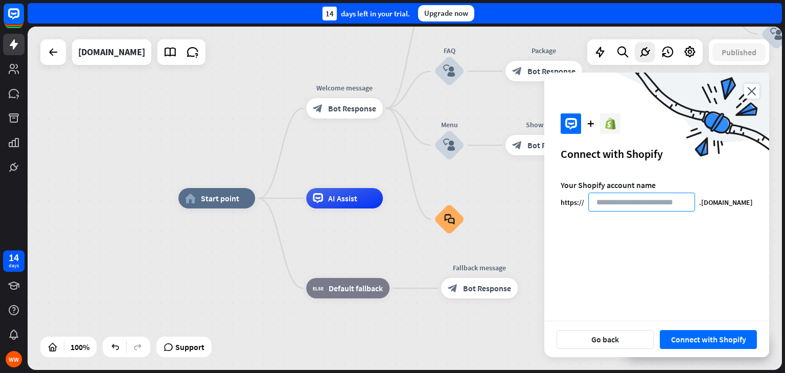
click at [604, 204] on input at bounding box center [641, 202] width 107 height 19
